Goal: Navigation & Orientation: Find specific page/section

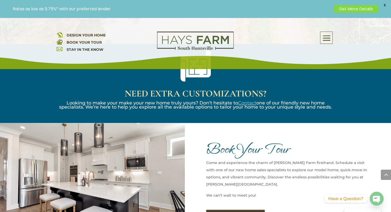
scroll to position [771, 0]
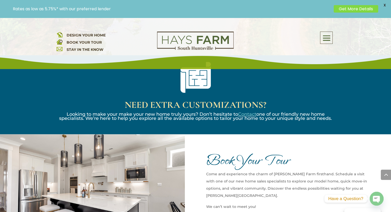
click at [325, 43] on span at bounding box center [326, 38] width 12 height 12
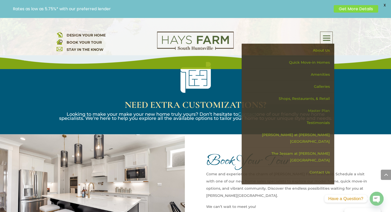
click at [323, 111] on link "Master Plan" at bounding box center [289, 111] width 89 height 12
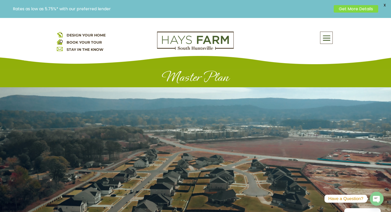
click at [326, 38] on span at bounding box center [326, 38] width 12 height 12
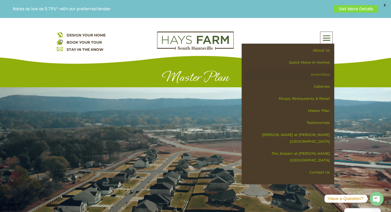
click at [321, 75] on link "Amenities" at bounding box center [289, 75] width 89 height 12
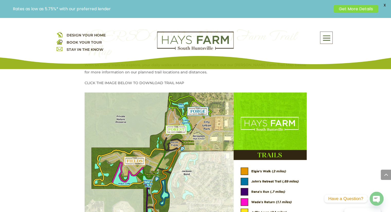
scroll to position [643, 0]
